Goal: Entertainment & Leisure: Consume media (video, audio)

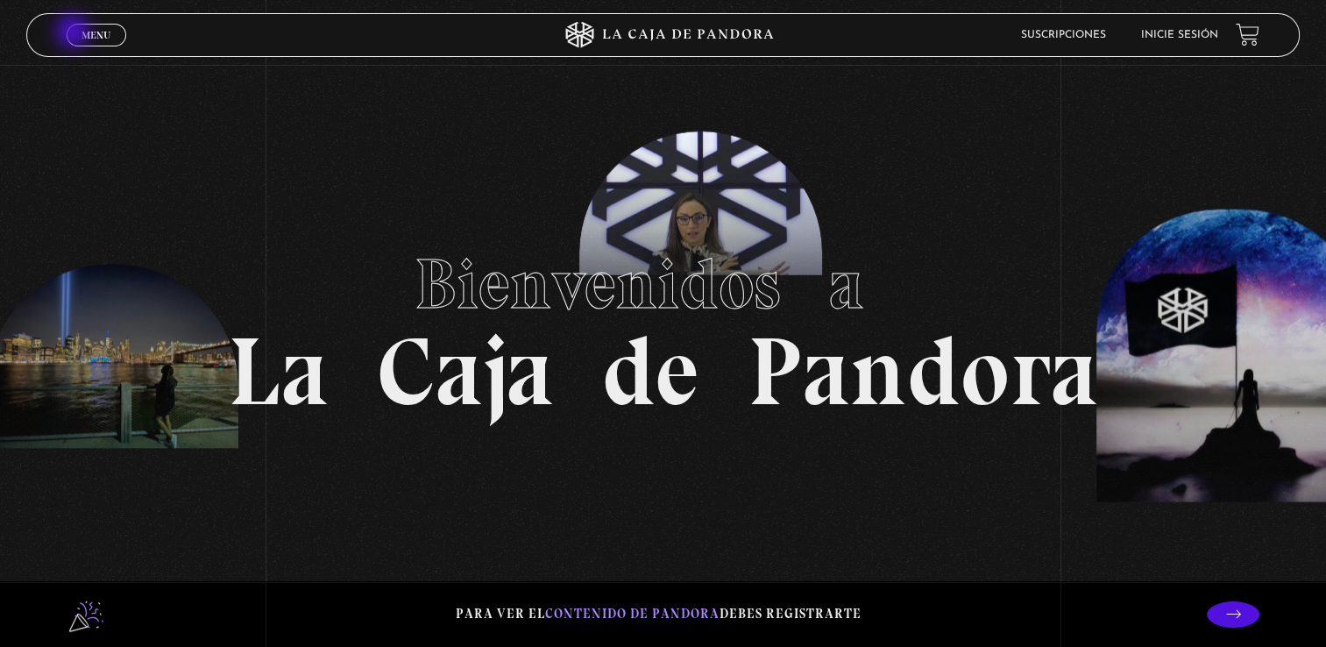
click at [75, 33] on link "Menu Cerrar" at bounding box center [97, 35] width 60 height 23
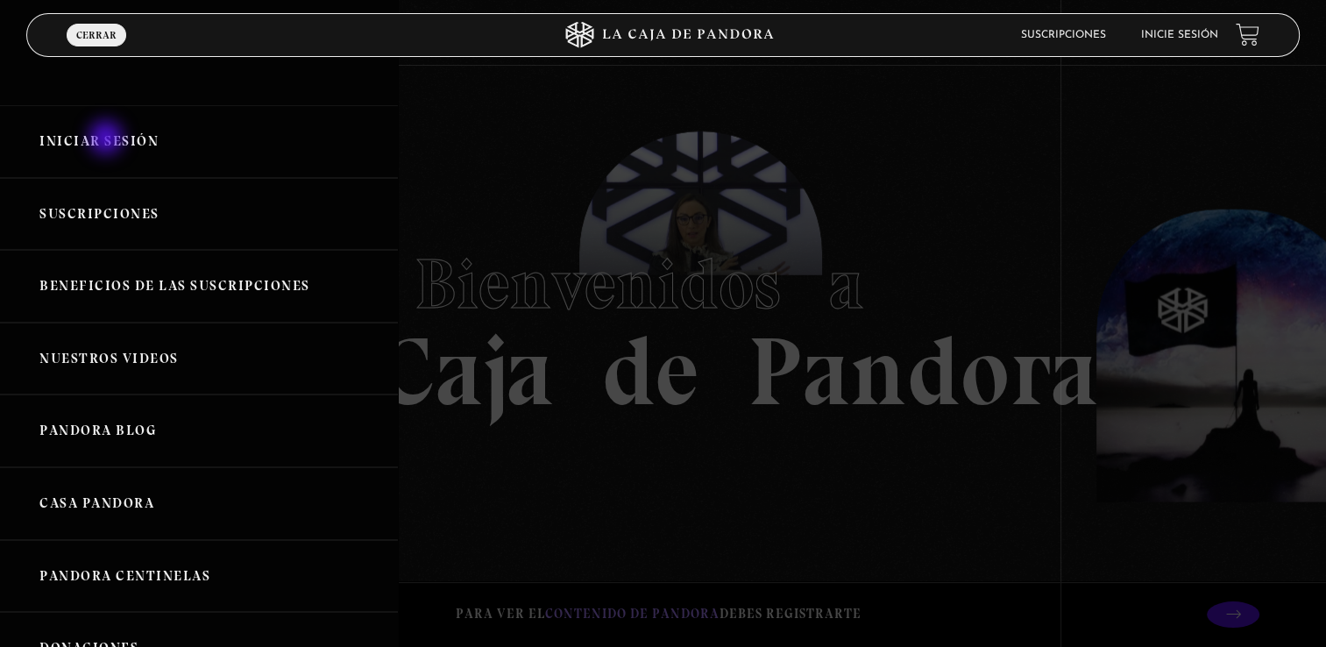
click at [108, 139] on link "Iniciar Sesión" at bounding box center [199, 141] width 398 height 73
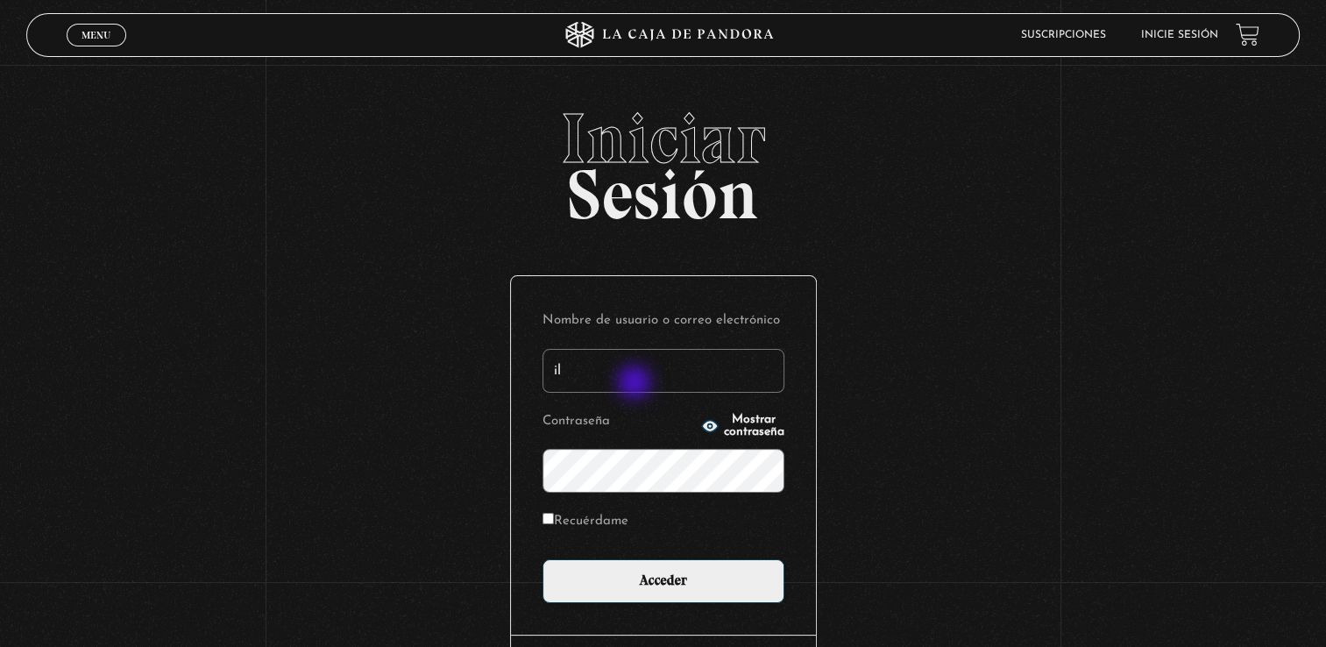
type input "ileanajx@hotmail.com"
click at [708, 426] on circle "button" at bounding box center [710, 425] width 4 height 4
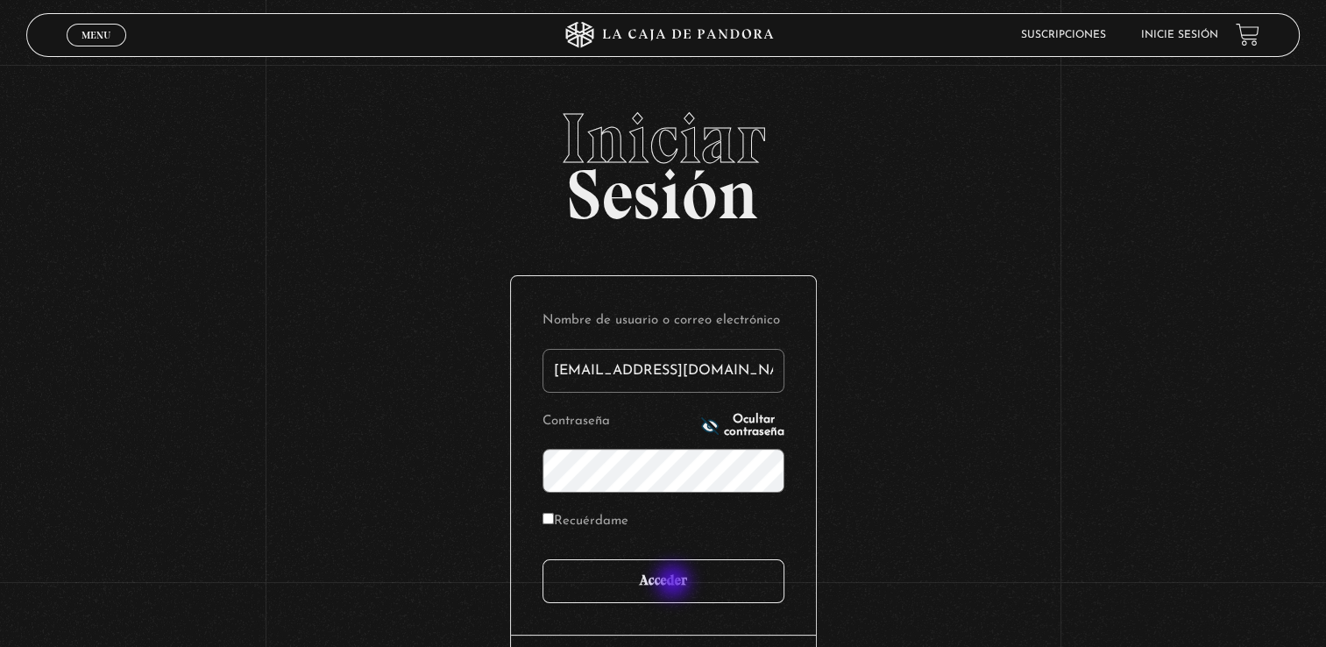
click at [673, 584] on input "Acceder" at bounding box center [664, 581] width 242 height 44
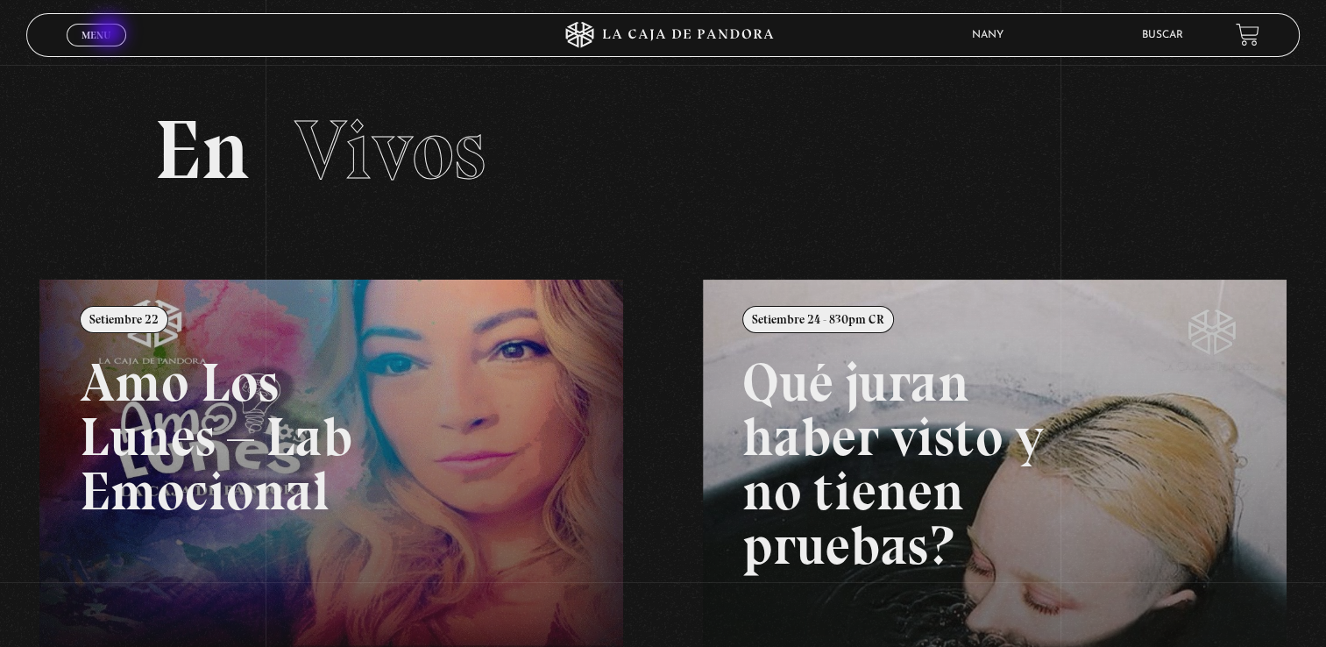
click at [110, 33] on span "Menu" at bounding box center [96, 35] width 29 height 11
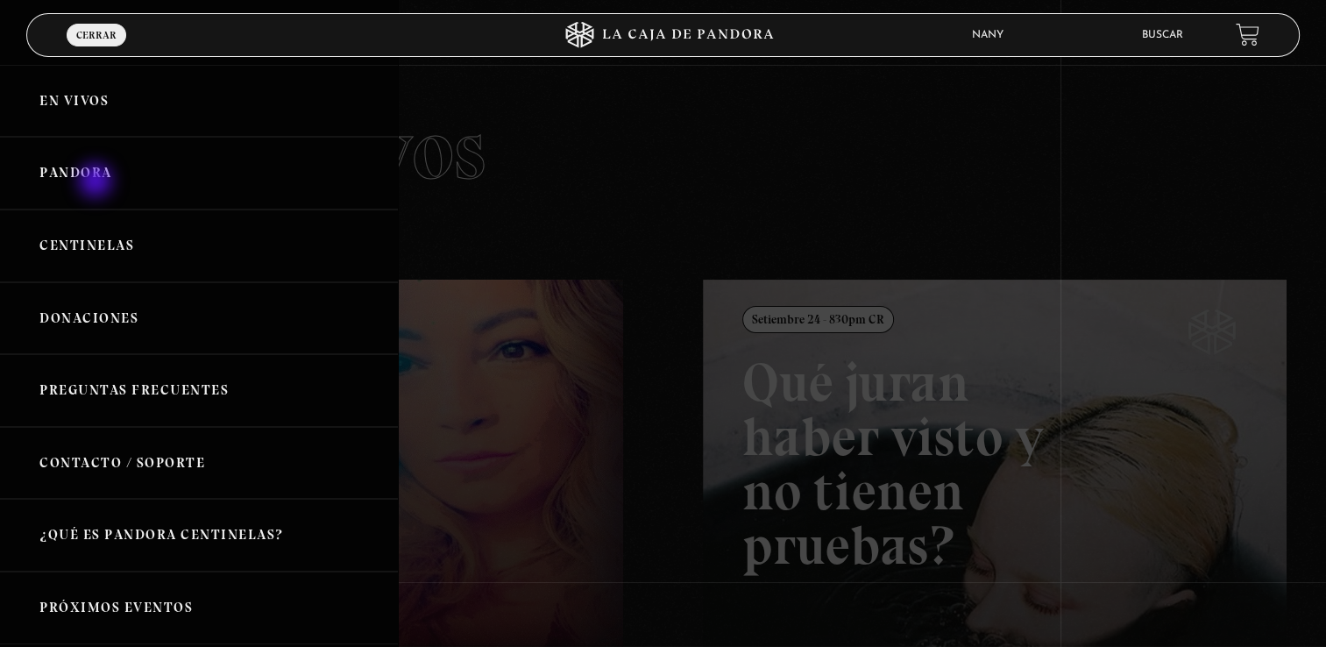
click at [97, 182] on link "Pandora" at bounding box center [199, 173] width 398 height 73
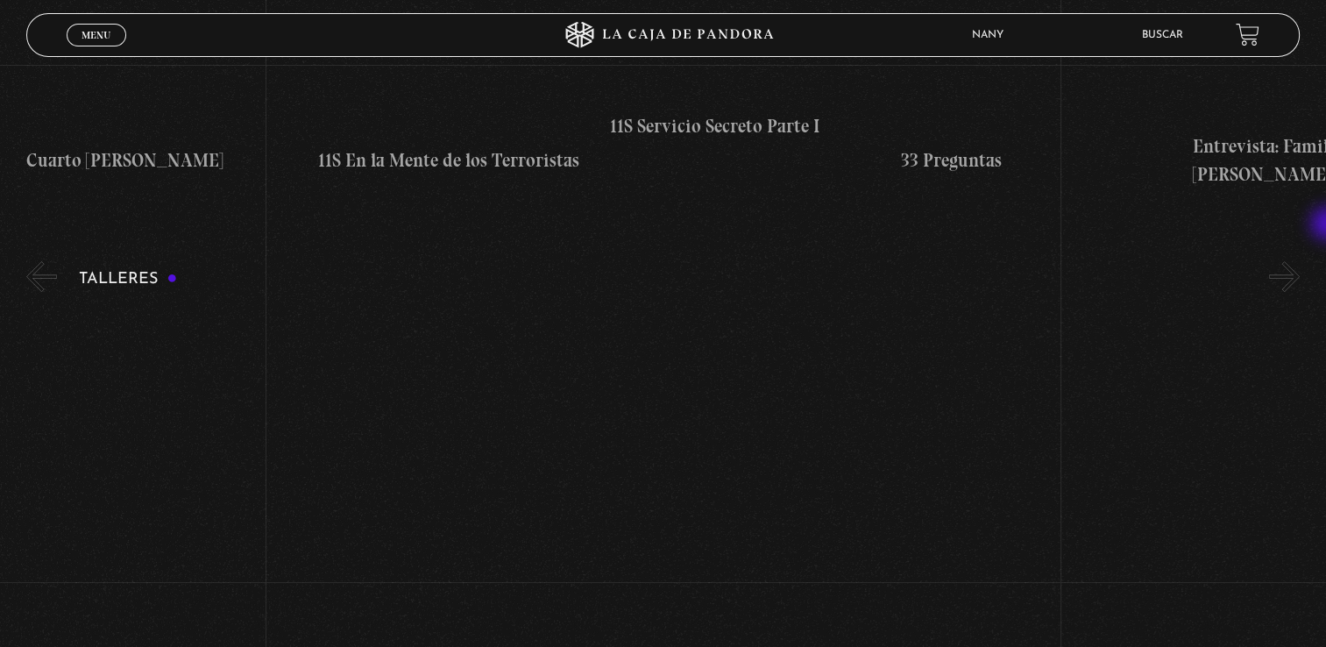
scroll to position [648, 0]
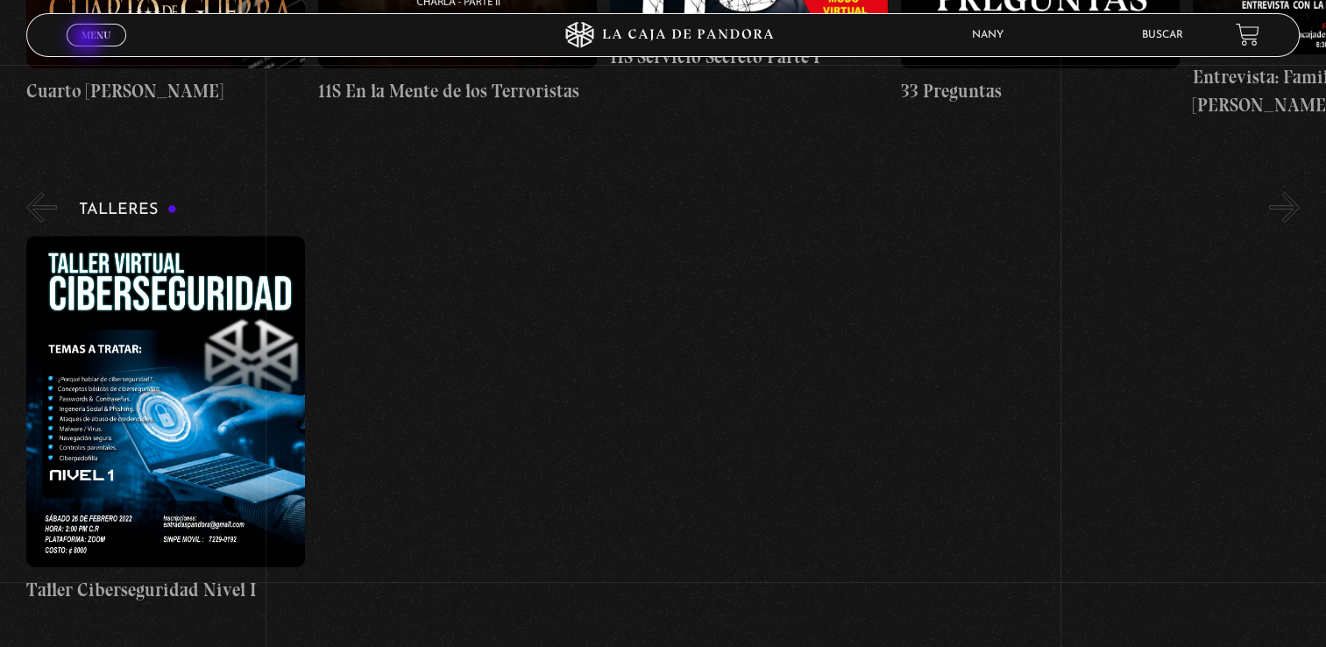
click at [89, 39] on span "Menu" at bounding box center [96, 35] width 29 height 11
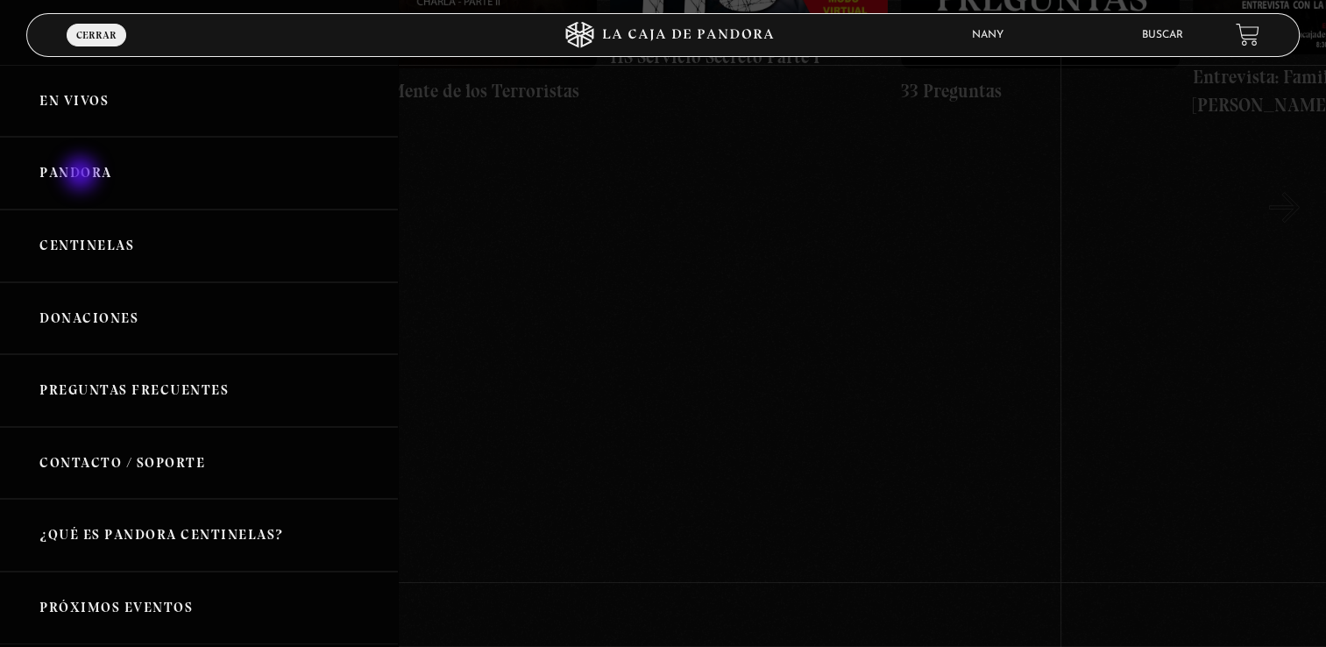
click at [82, 175] on link "Pandora" at bounding box center [199, 173] width 398 height 73
click at [87, 174] on link "Pandora" at bounding box center [199, 173] width 398 height 73
click at [89, 34] on span "Cerrar" at bounding box center [96, 35] width 40 height 11
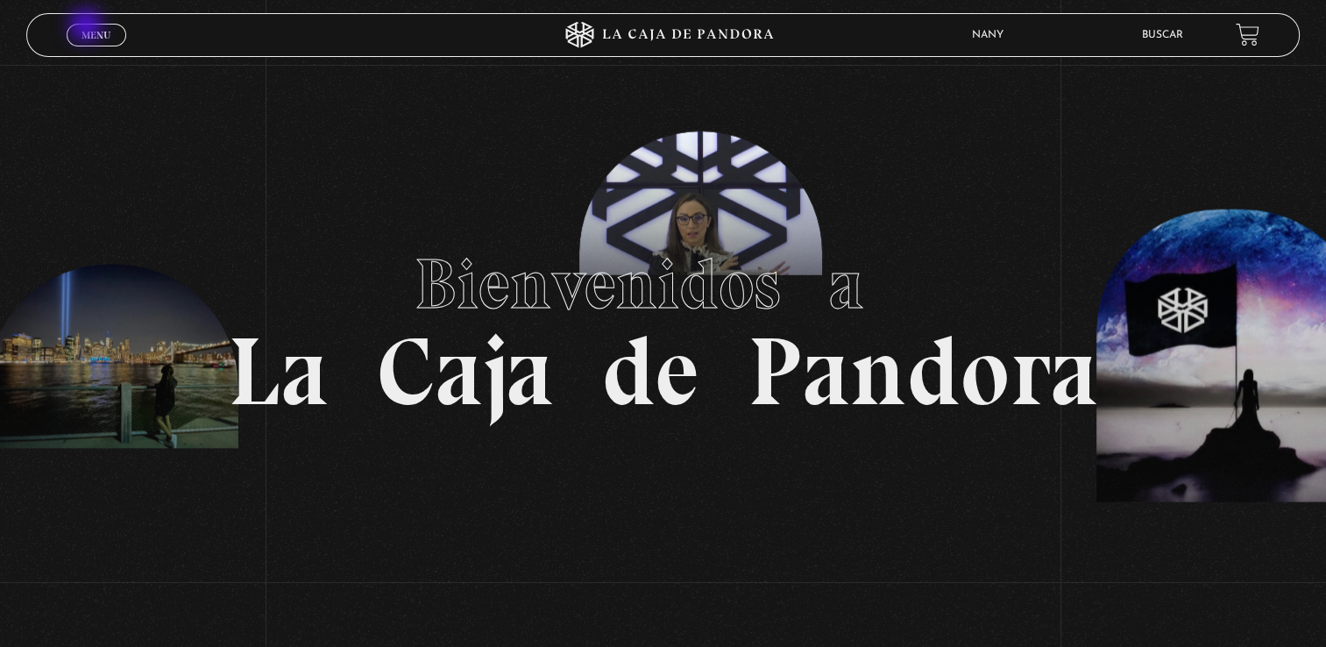
click at [87, 31] on span "Menu" at bounding box center [96, 35] width 29 height 11
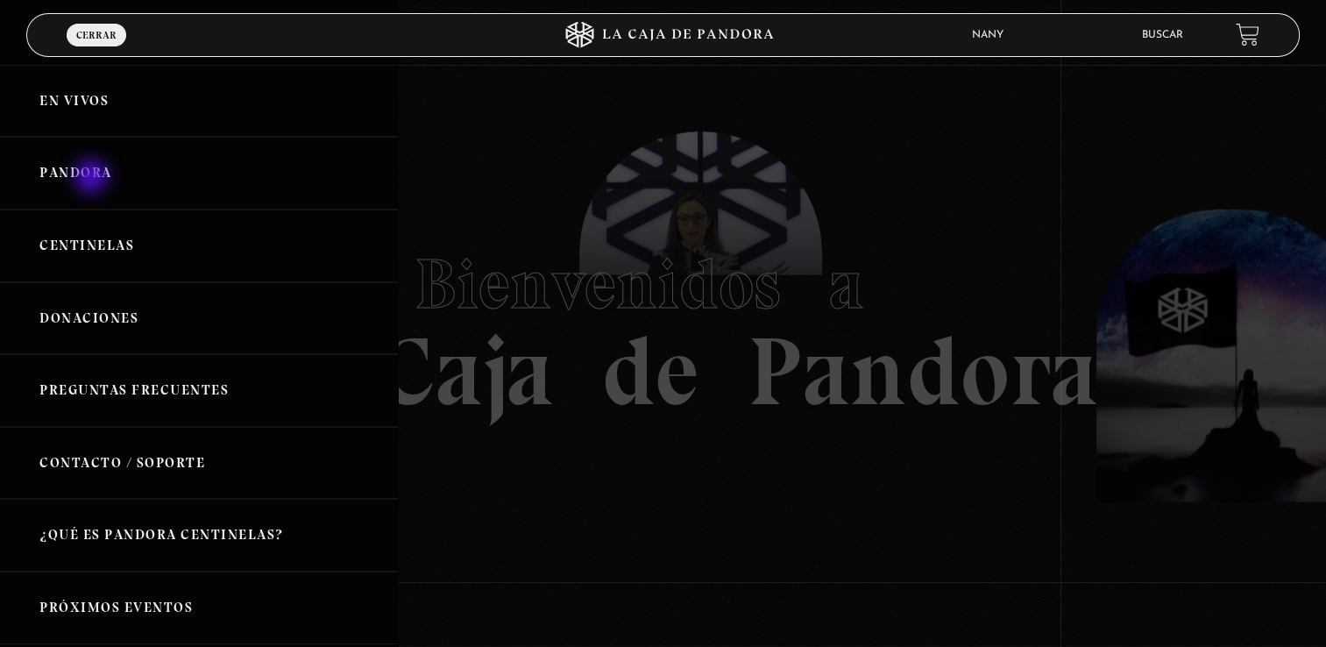
click at [91, 178] on link "Pandora" at bounding box center [199, 173] width 398 height 73
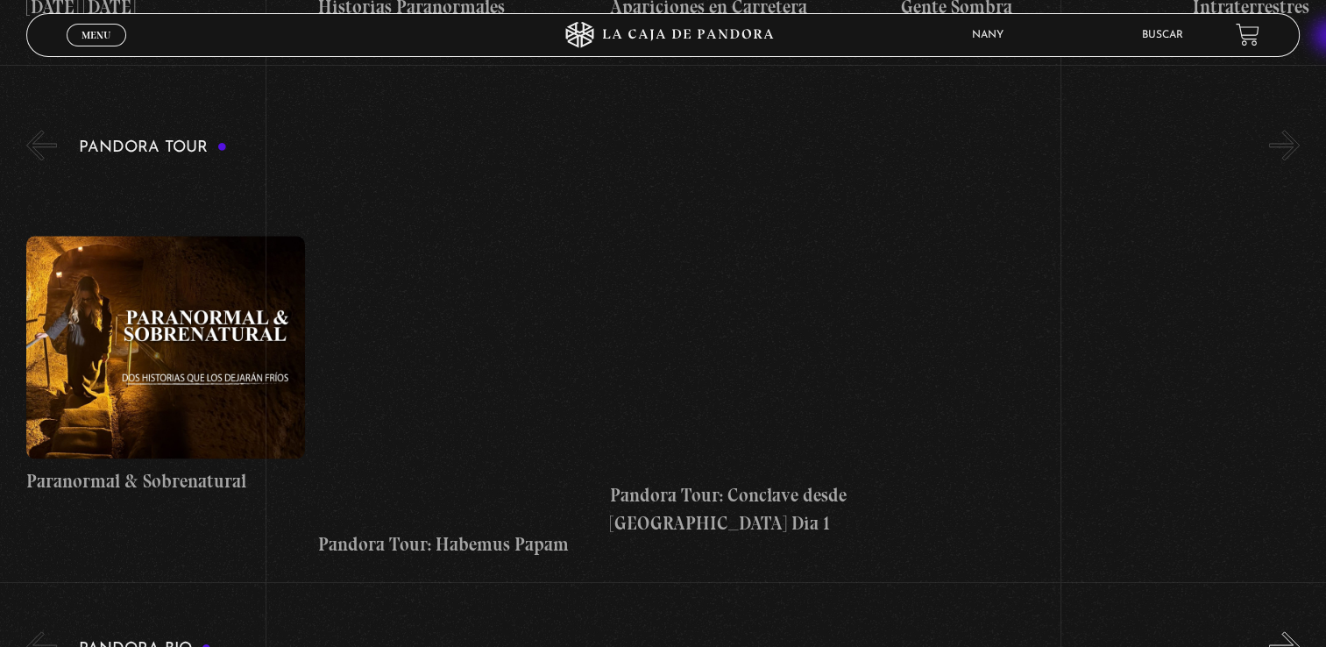
scroll to position [2208, 0]
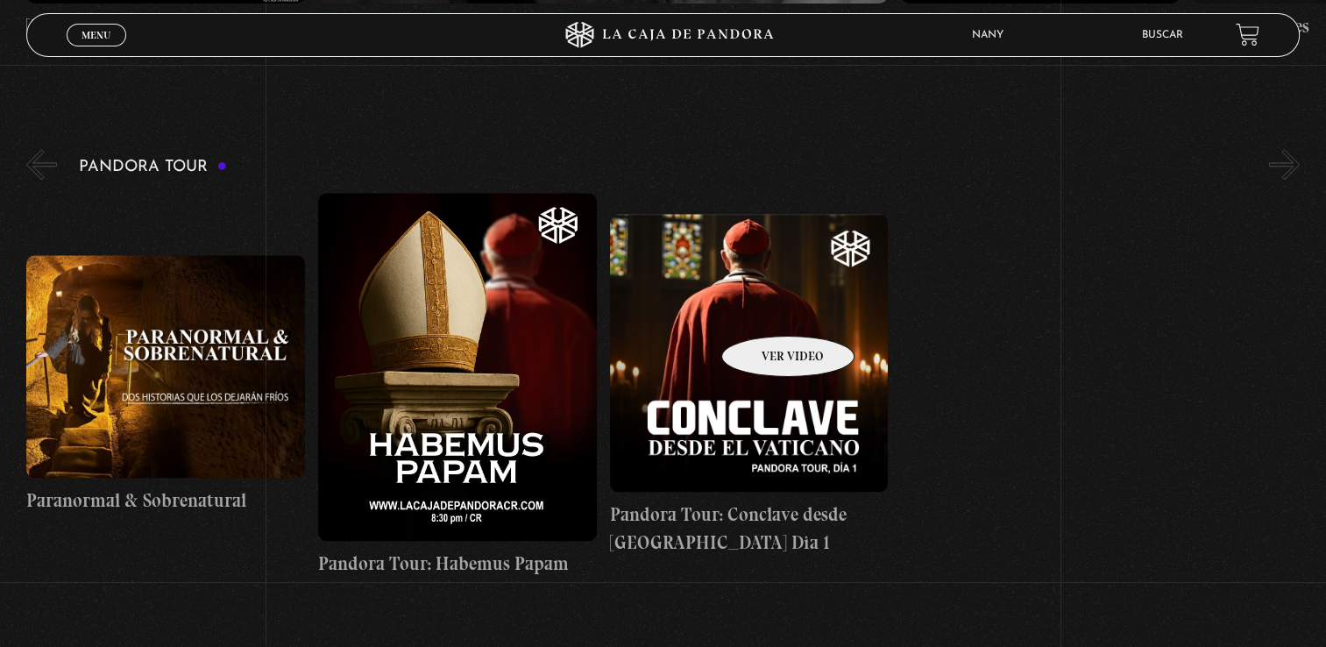
click at [765, 309] on figure at bounding box center [749, 353] width 279 height 279
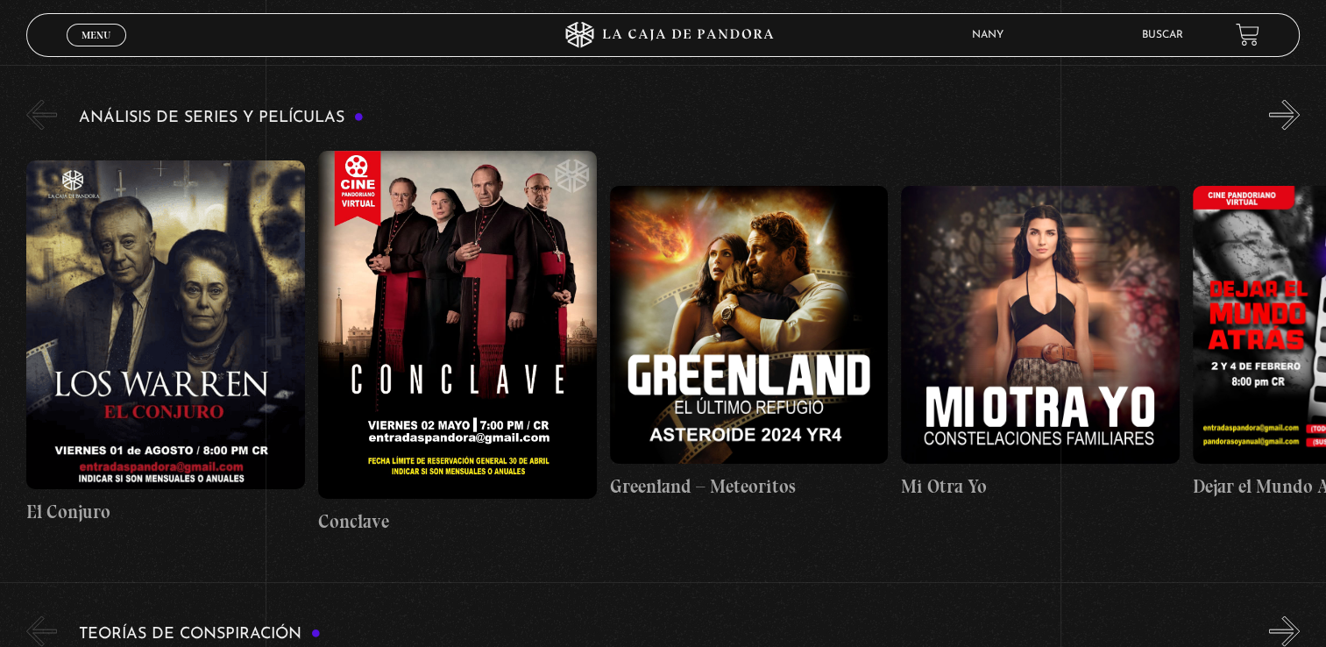
scroll to position [3298, 0]
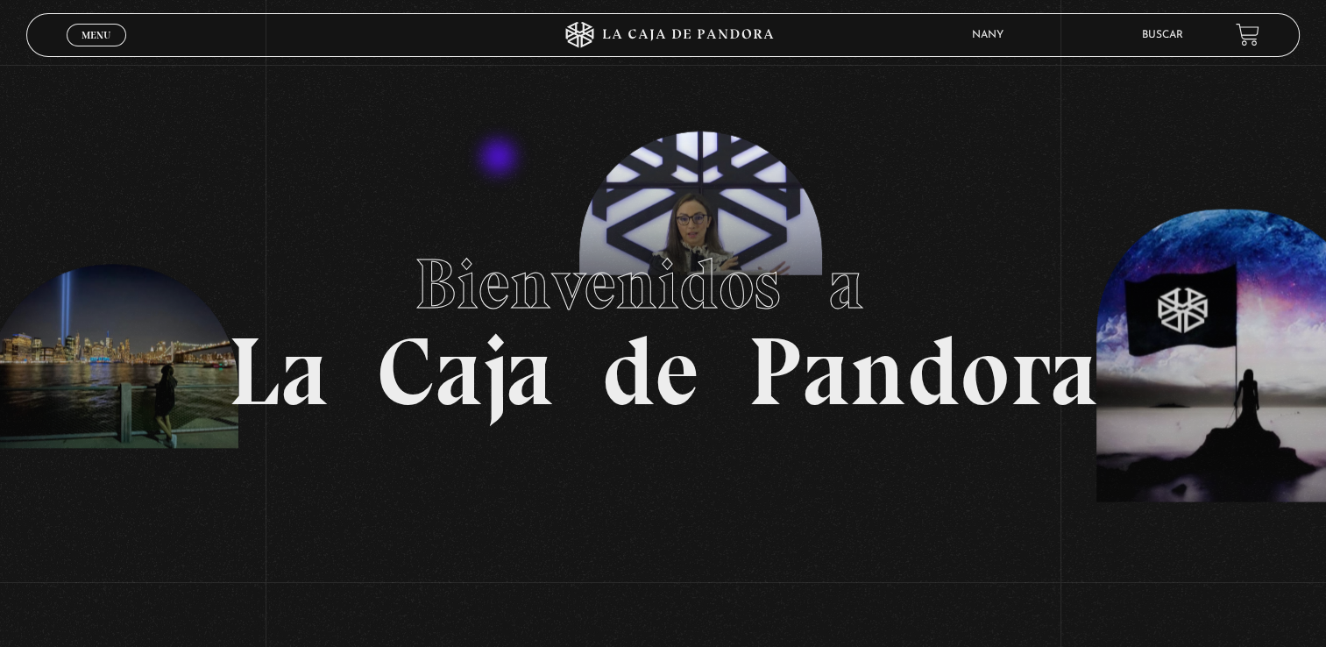
click at [501, 159] on section "Bienvenidos a La Caja de Pandora" at bounding box center [663, 323] width 1326 height 647
click at [109, 38] on span "Menu" at bounding box center [96, 35] width 29 height 11
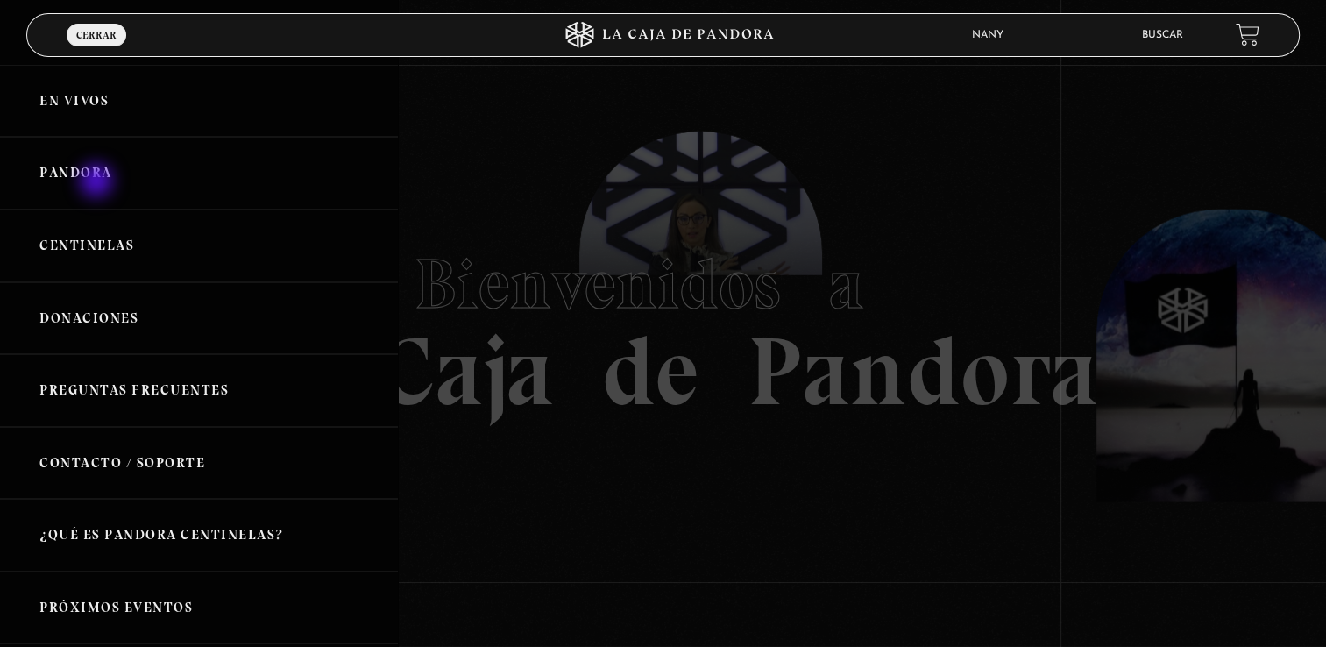
click at [98, 182] on link "Pandora" at bounding box center [199, 173] width 398 height 73
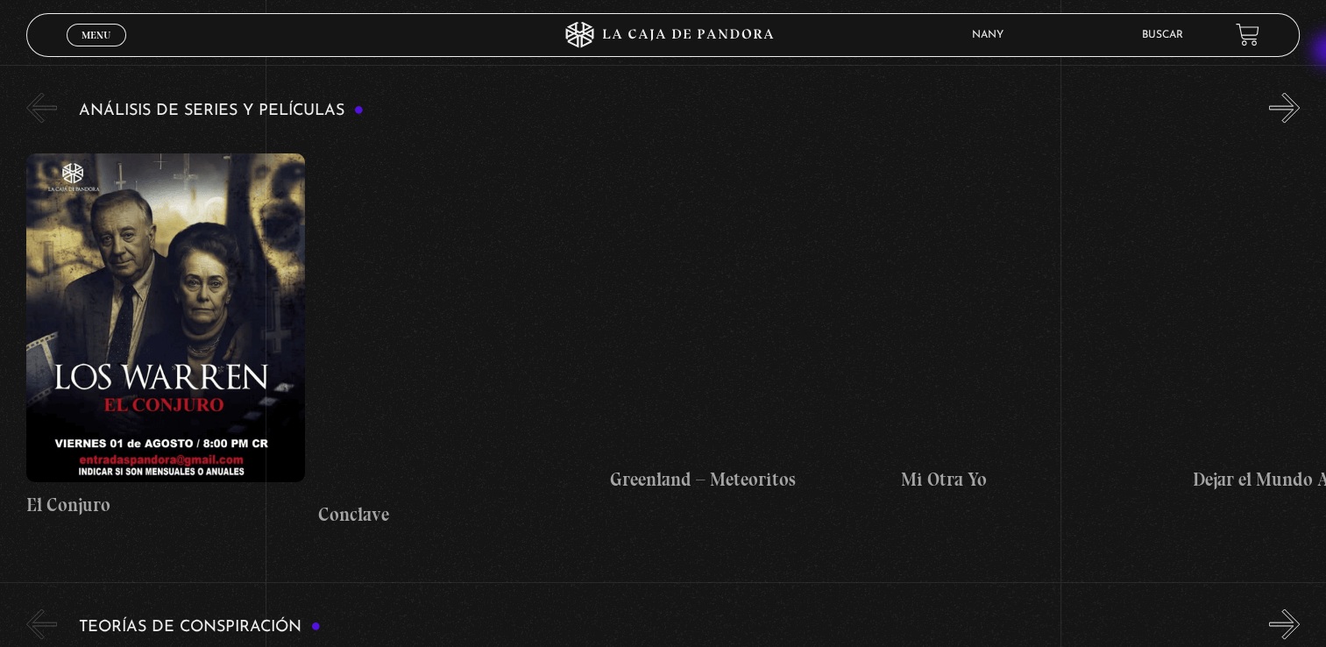
scroll to position [3306, 0]
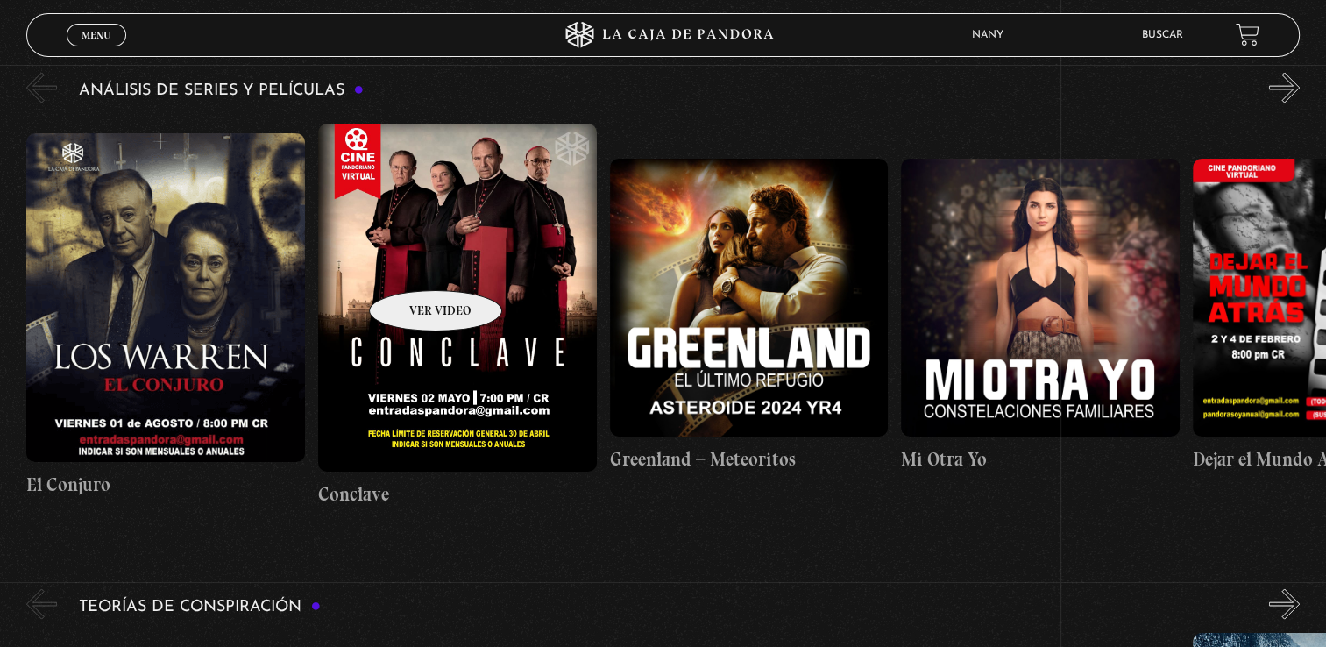
click at [413, 264] on figure at bounding box center [457, 297] width 279 height 348
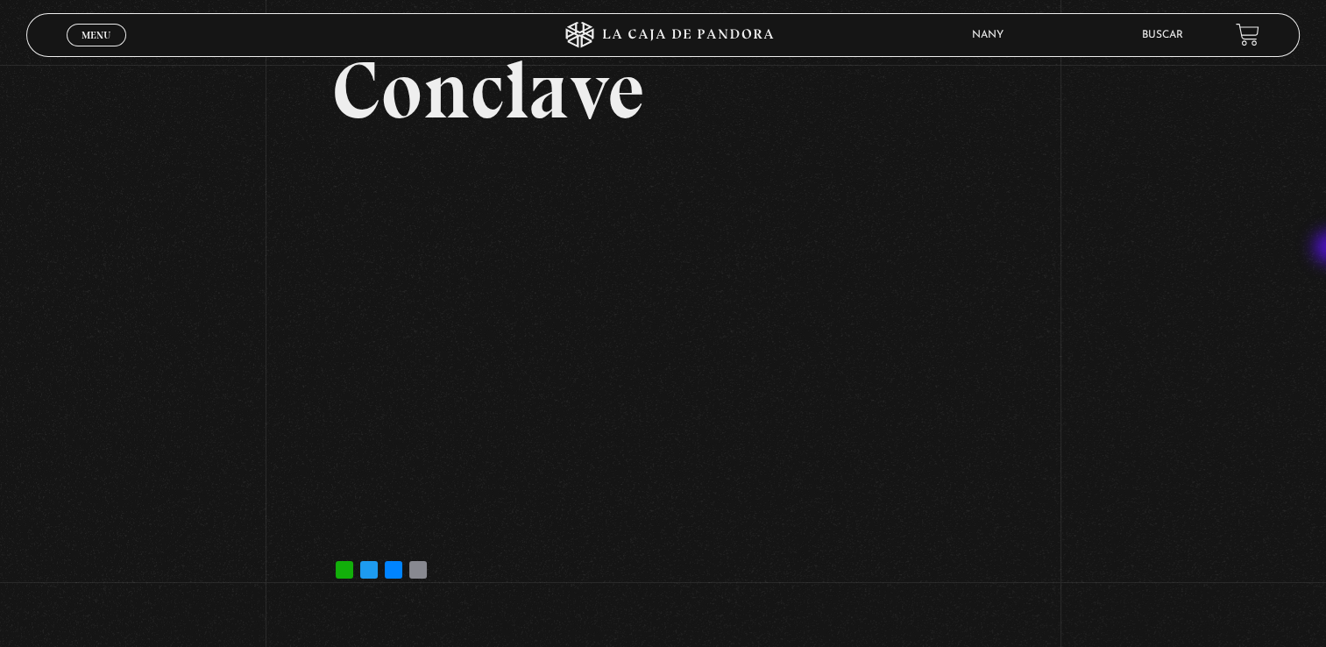
scroll to position [125, 0]
